Goal: Task Accomplishment & Management: Manage account settings

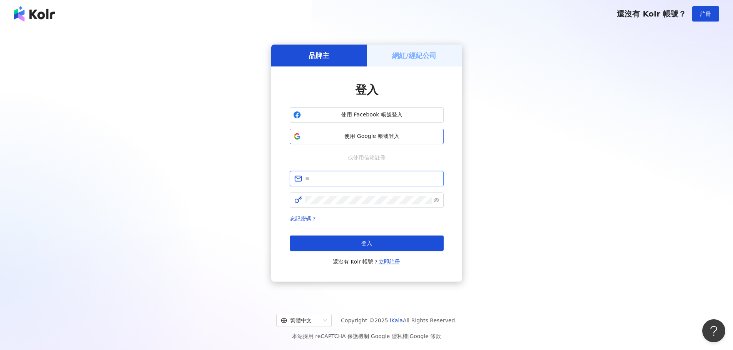
type input "**********"
click at [368, 133] on span "使用 Google 帳號登入" at bounding box center [372, 137] width 136 height 8
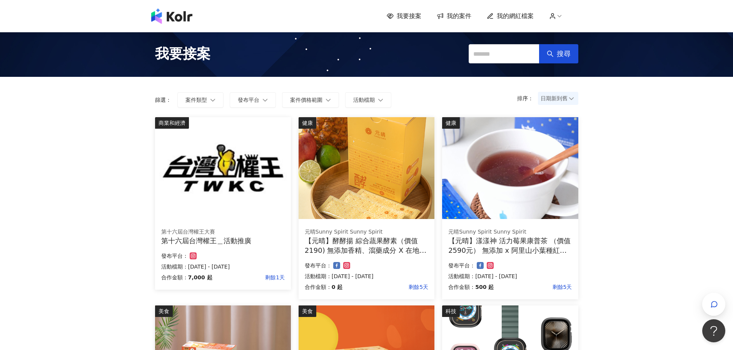
click at [505, 15] on span "我的網紅檔案" at bounding box center [515, 16] width 37 height 8
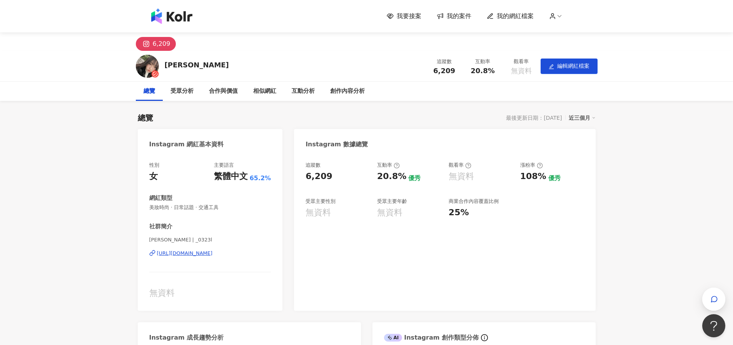
click at [465, 15] on span "我的案件" at bounding box center [459, 16] width 25 height 8
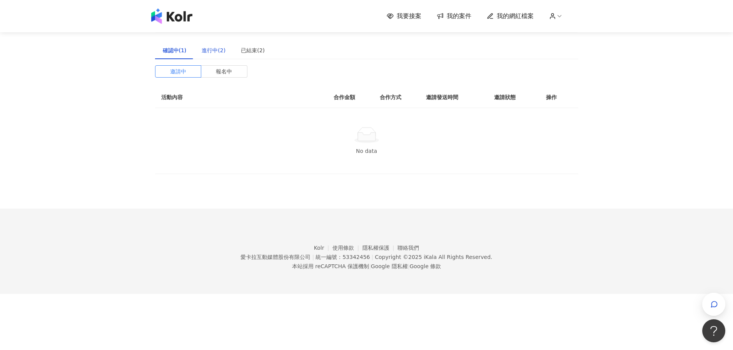
click at [212, 49] on div "進行中(2)" at bounding box center [214, 50] width 24 height 8
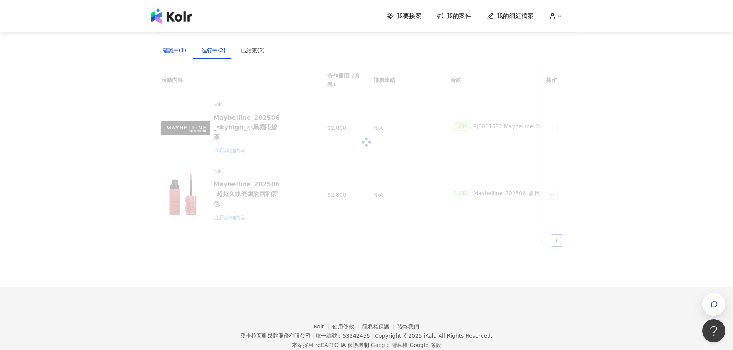
click at [180, 50] on div "確認中(1)" at bounding box center [175, 50] width 24 height 8
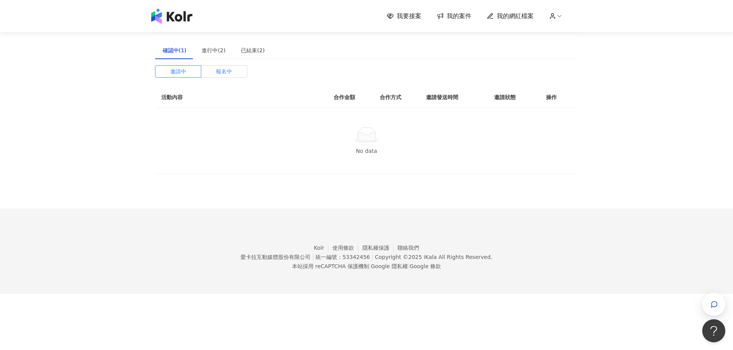
click at [218, 69] on span "報名中" at bounding box center [224, 72] width 16 height 12
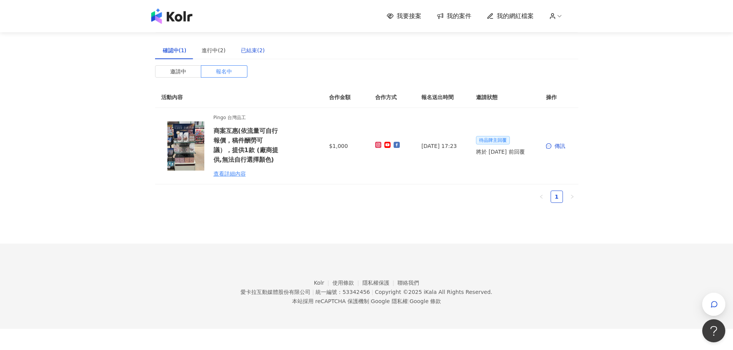
click at [243, 54] on div "已結束(2)" at bounding box center [253, 50] width 24 height 8
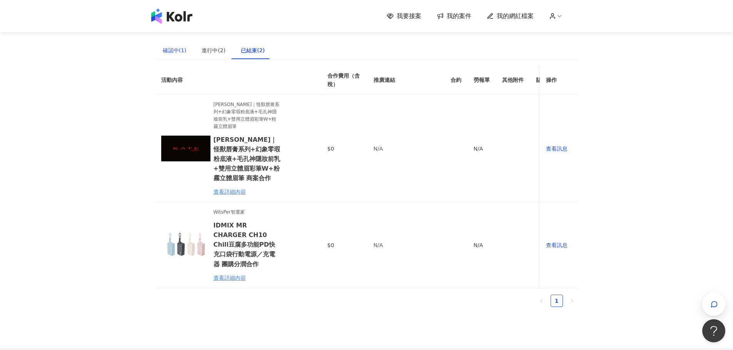
click at [185, 52] on div "確認中(1)" at bounding box center [175, 50] width 24 height 8
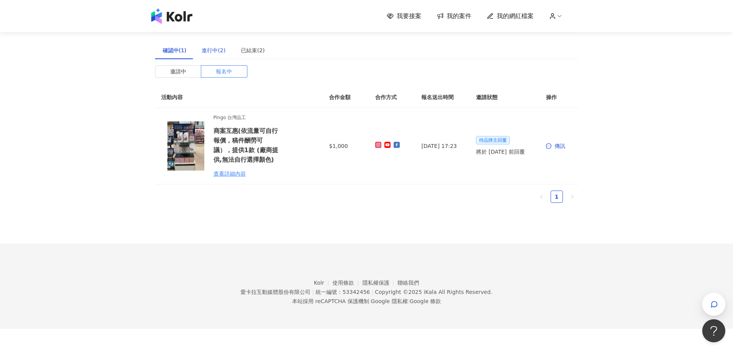
click at [213, 48] on div "進行中(2)" at bounding box center [214, 50] width 24 height 8
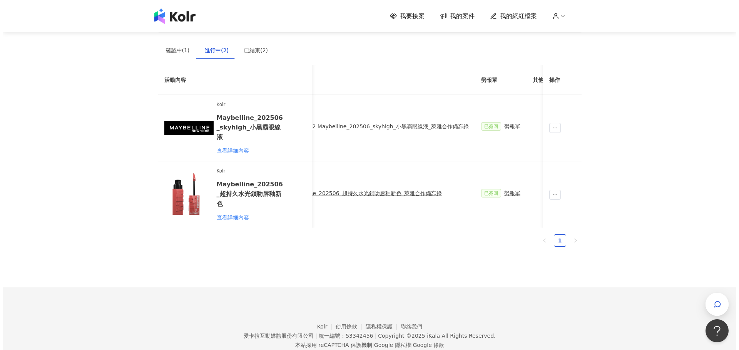
scroll to position [0, 192]
click at [499, 128] on div "勞報單" at bounding box center [507, 126] width 16 height 8
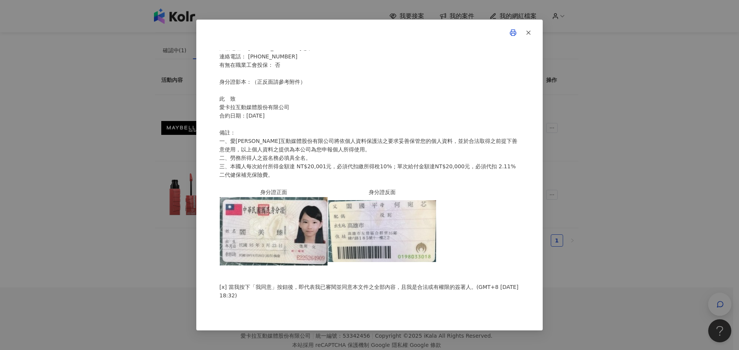
scroll to position [0, 0]
